Goal: Task Accomplishment & Management: Complete application form

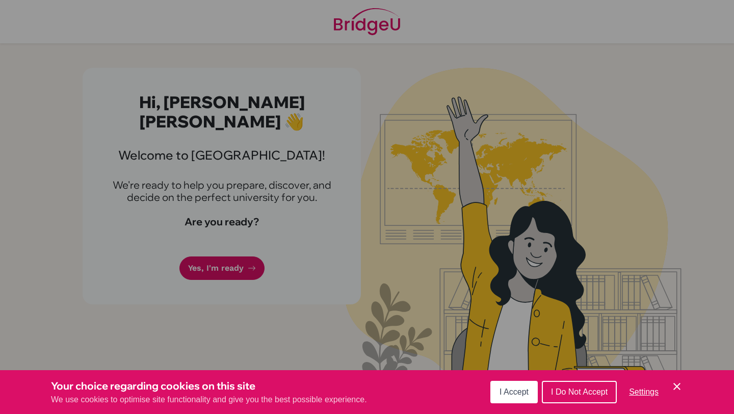
click at [523, 394] on span "I Accept" at bounding box center [514, 391] width 29 height 9
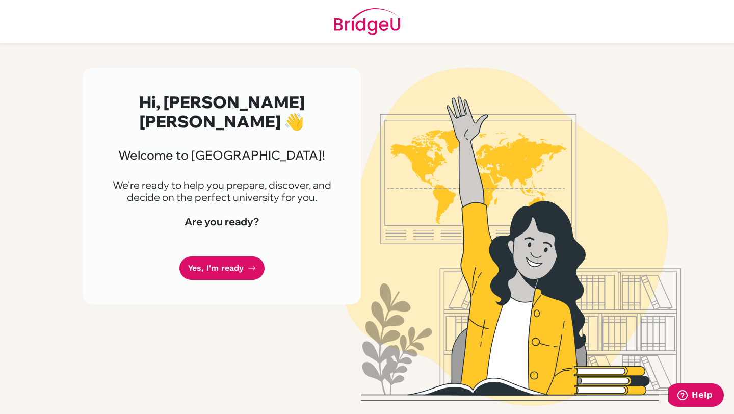
click at [229, 261] on div "Hi, MARIA JOSE 👋 Welcome to BridgeU! We're ready to help you prepare, discover,…" at bounding box center [222, 186] width 278 height 237
click at [231, 256] on link "Yes, I'm ready" at bounding box center [221, 268] width 85 height 24
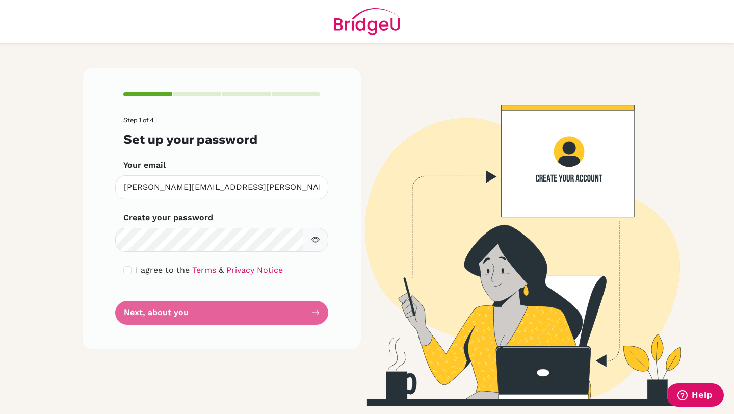
click at [310, 231] on button "button" at bounding box center [315, 240] width 25 height 24
click at [127, 269] on input "checkbox" at bounding box center [127, 270] width 8 height 8
checkbox input "true"
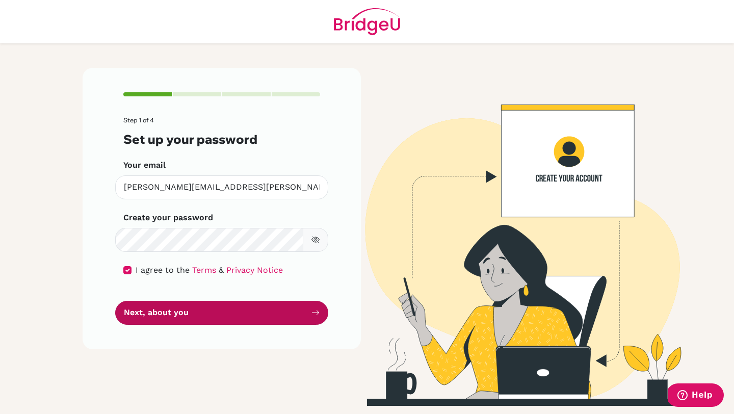
click at [146, 314] on button "Next, about you" at bounding box center [221, 313] width 213 height 24
